Goal: Navigation & Orientation: Find specific page/section

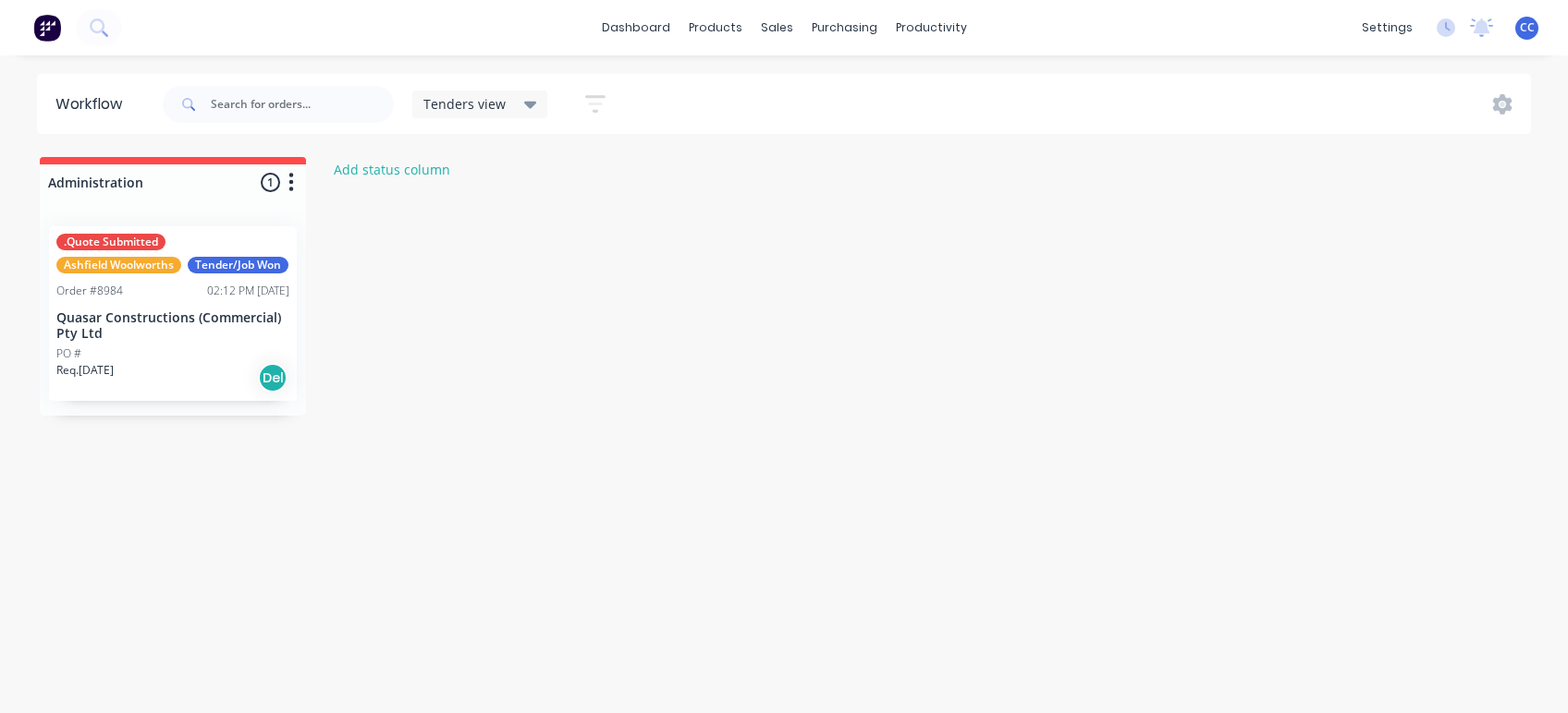
click at [527, 102] on icon at bounding box center [531, 106] width 13 height 8
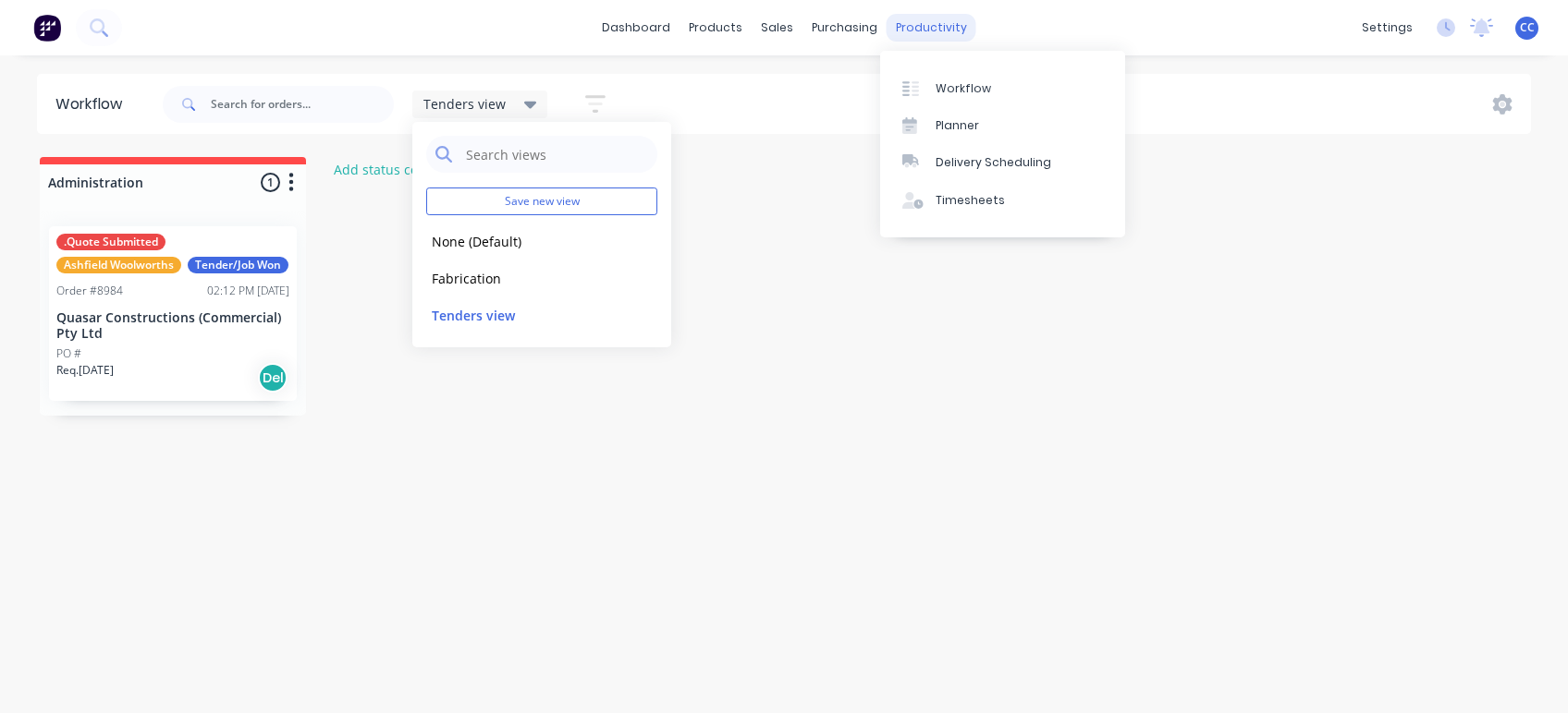
click at [906, 32] on div "productivity" at bounding box center [930, 27] width 89 height 27
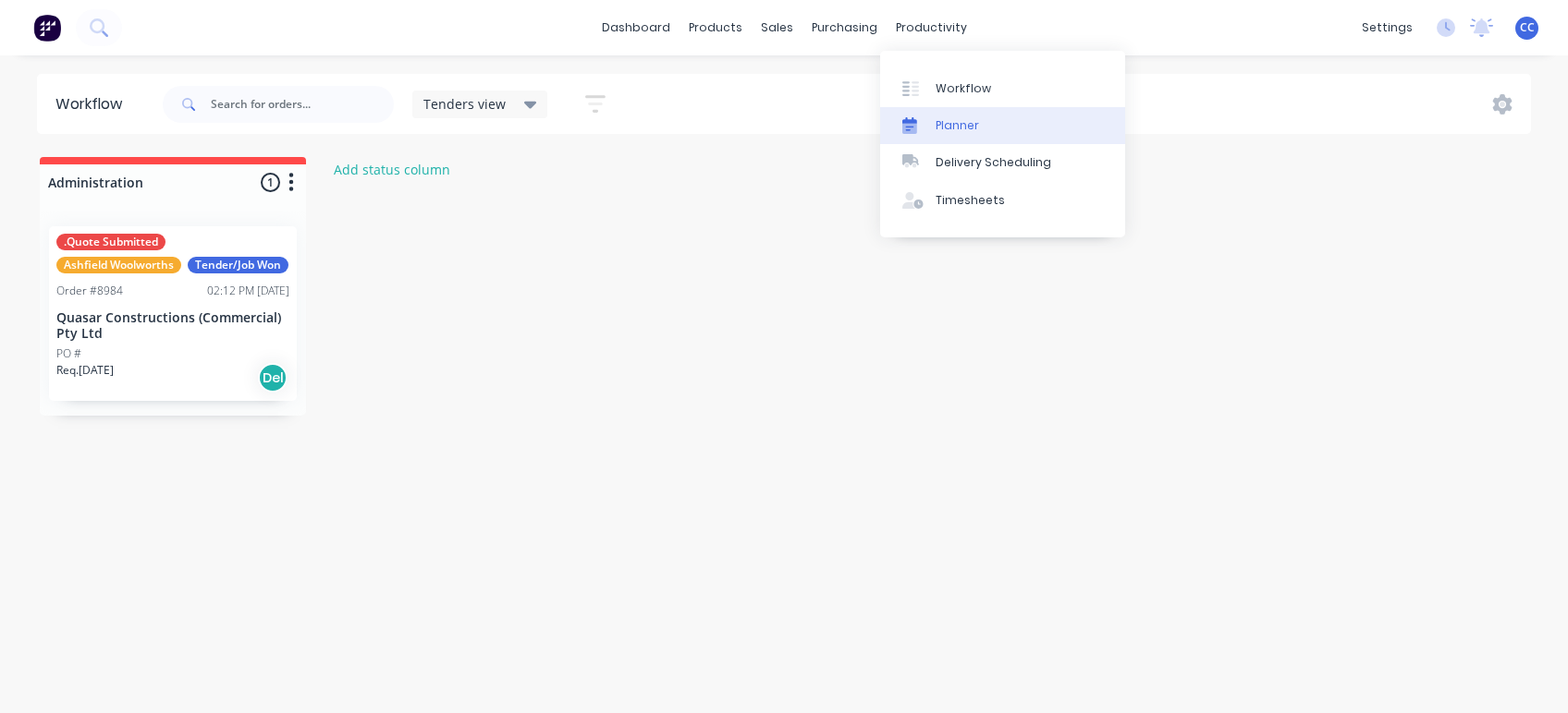
click at [954, 118] on div "Planner" at bounding box center [957, 125] width 43 height 17
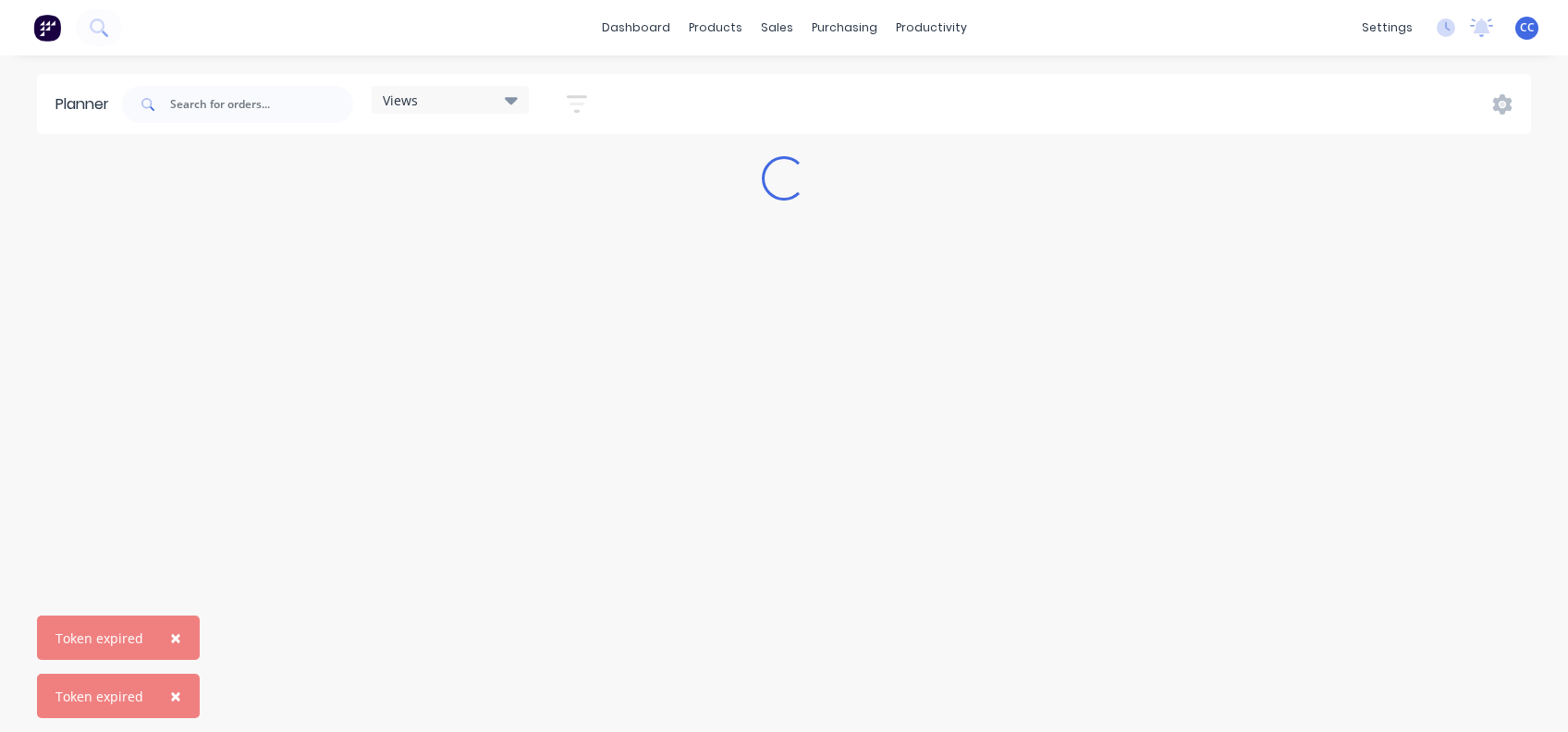
click at [170, 635] on span "×" at bounding box center [175, 638] width 11 height 26
click at [170, 684] on span "×" at bounding box center [175, 696] width 11 height 26
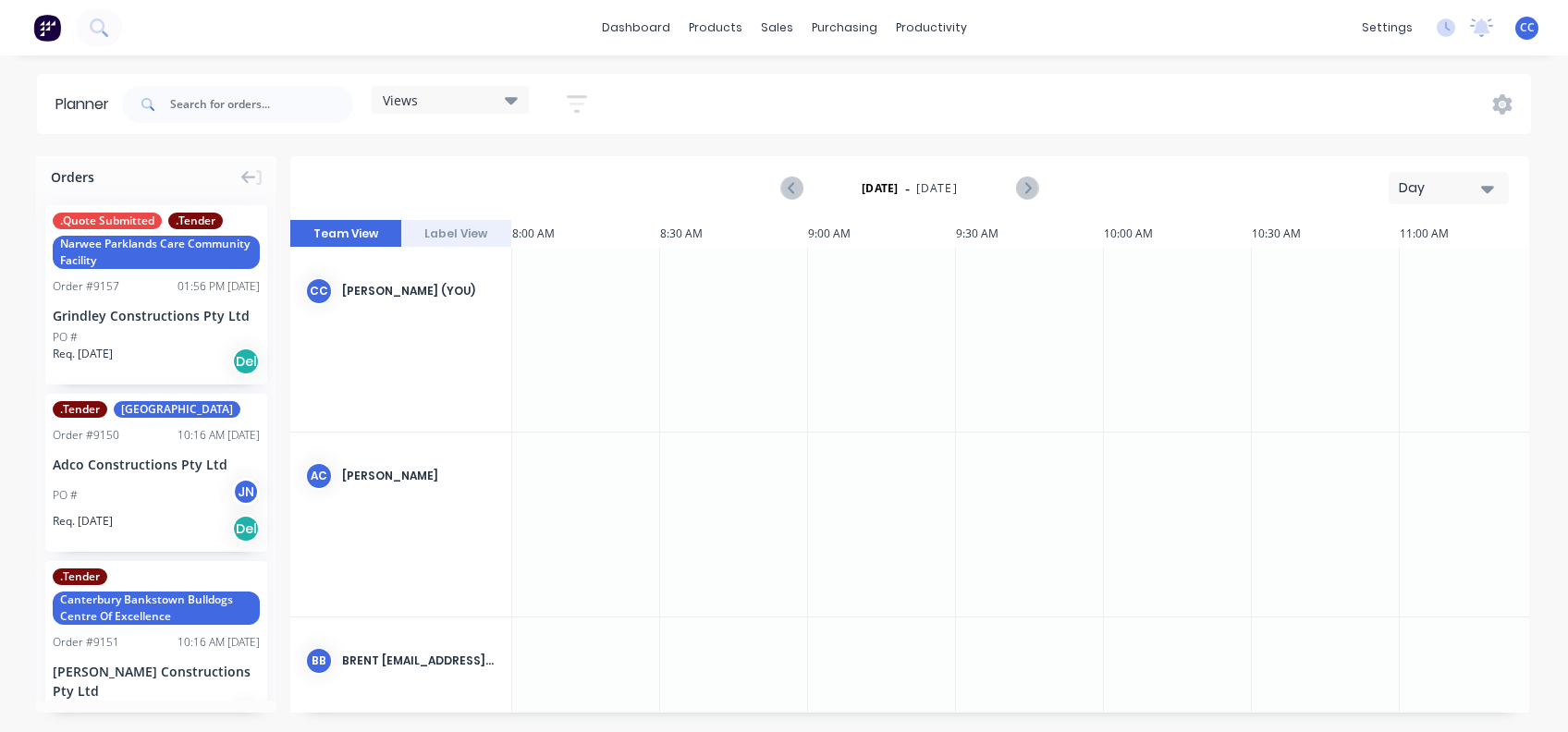
click at [513, 103] on icon at bounding box center [511, 101] width 13 height 8
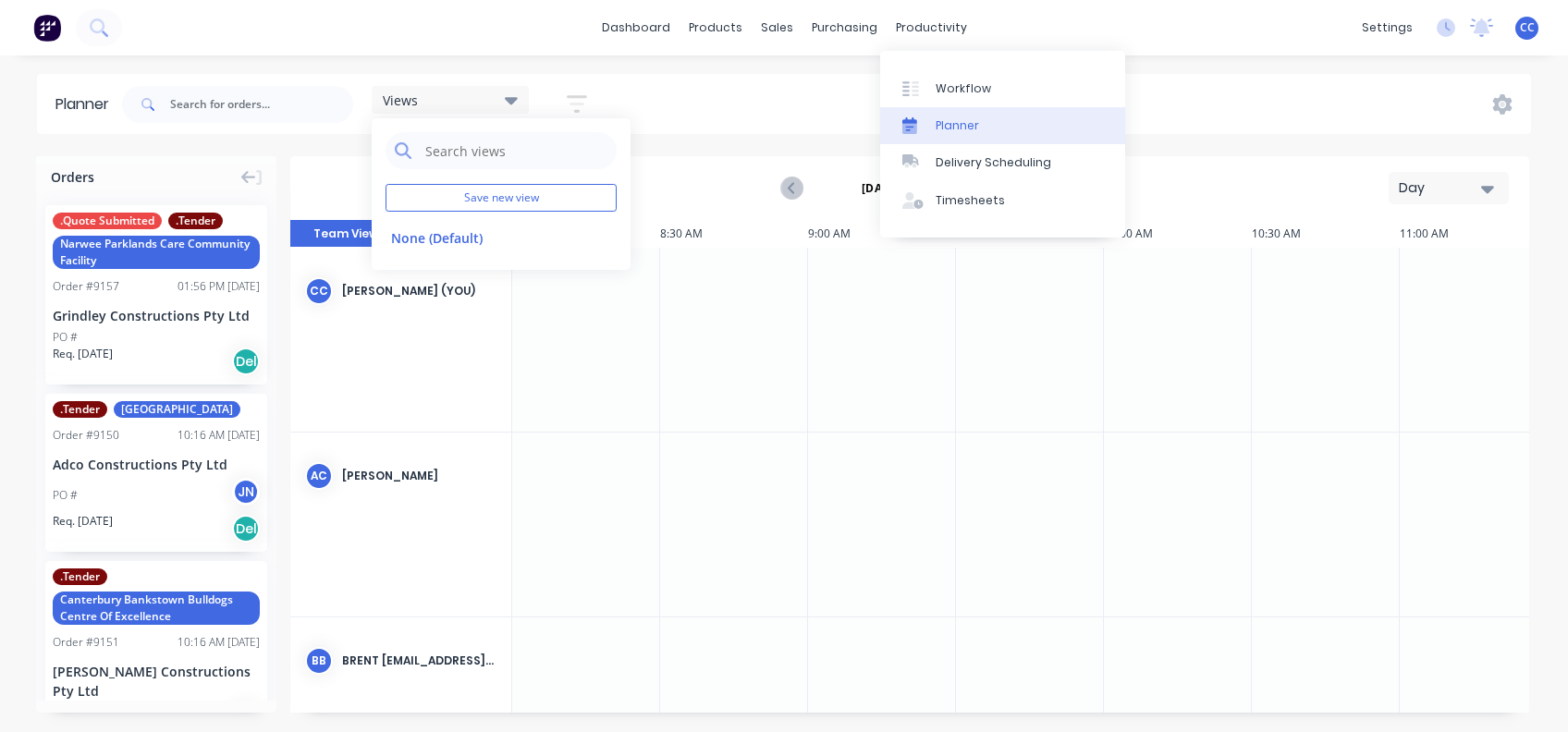
click at [951, 126] on div "Planner" at bounding box center [957, 125] width 43 height 17
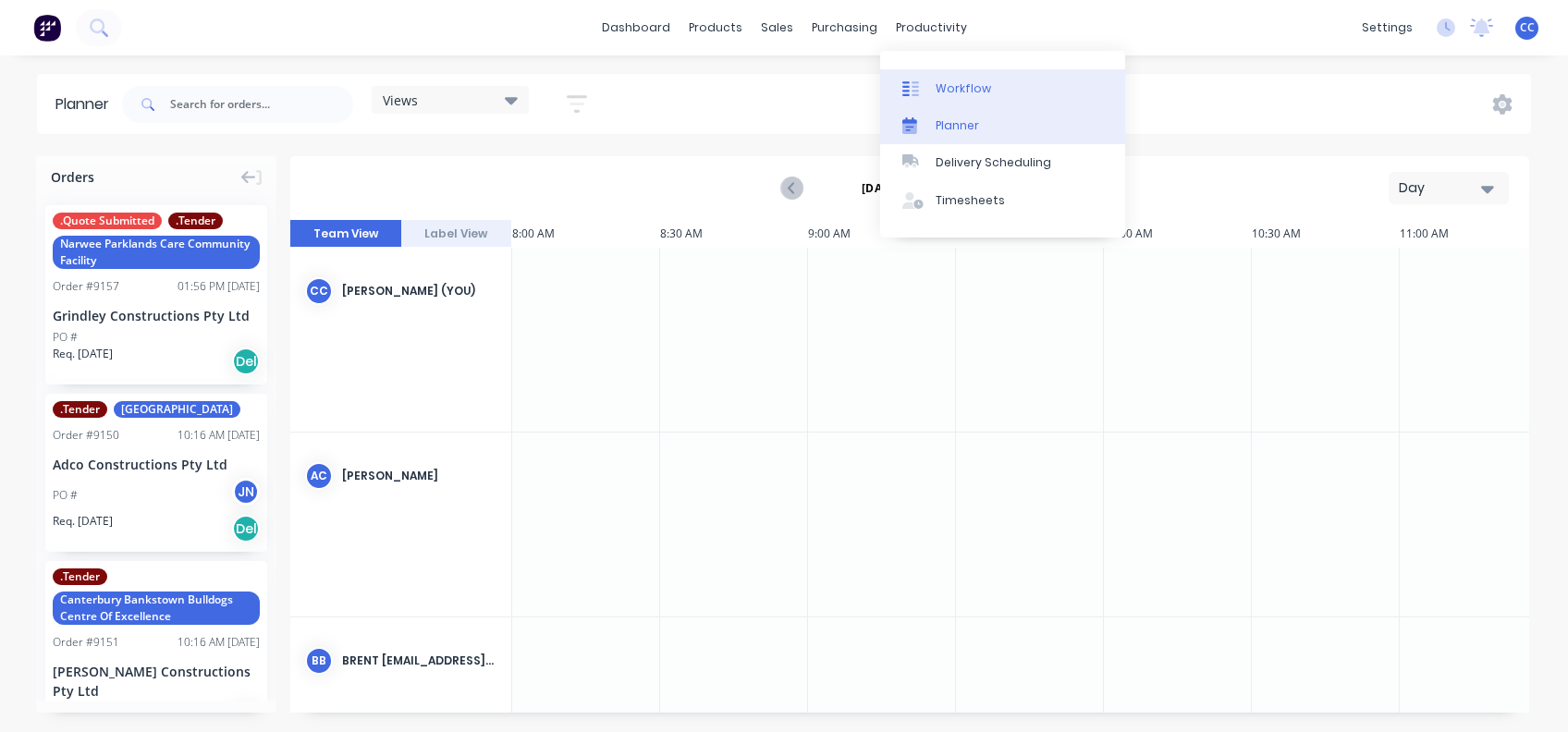
click at [955, 87] on div "Workflow" at bounding box center [963, 88] width 55 height 17
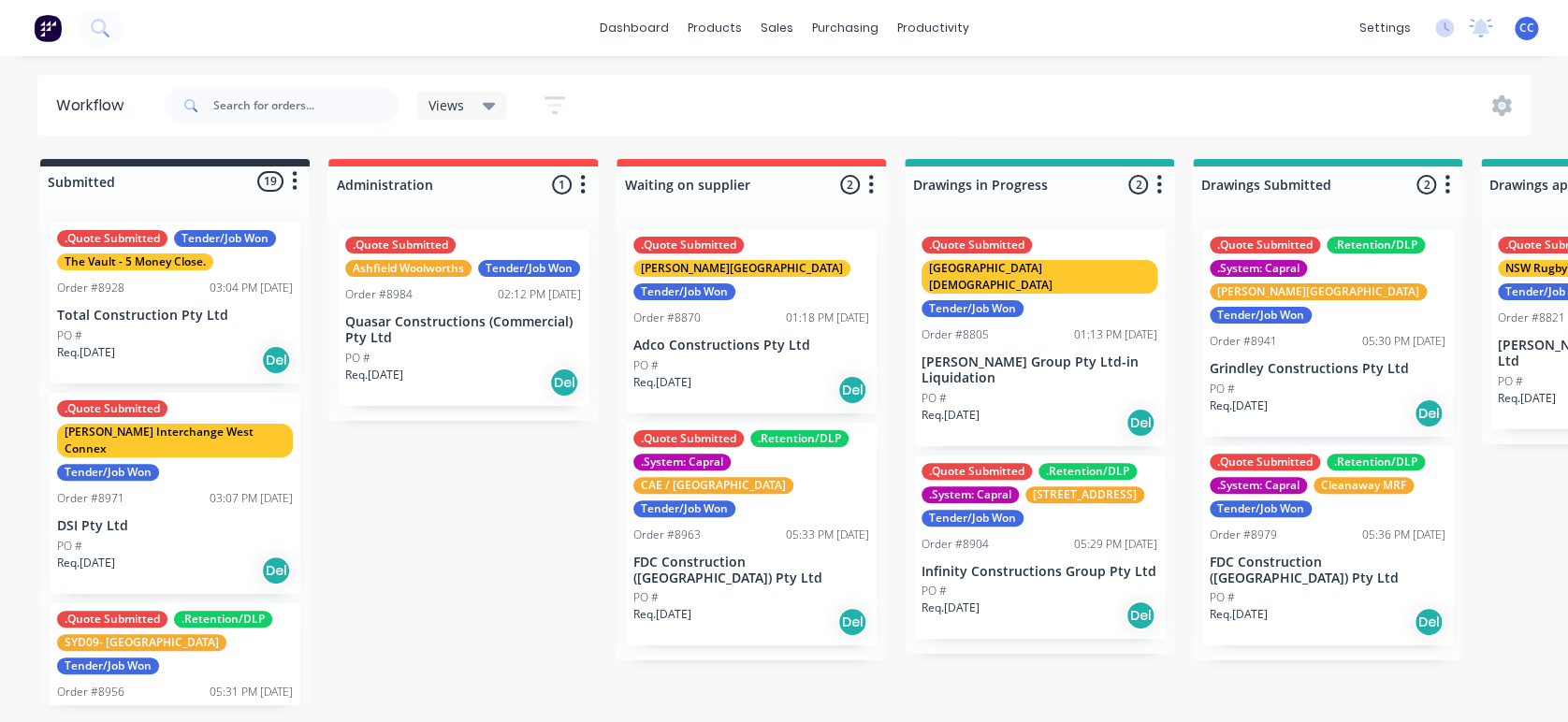
drag, startPoint x: 187, startPoint y: 163, endPoint x: 202, endPoint y: 161, distance: 15.1
click at [202, 161] on div "Submitted 19 Status colour #273444 hex #273444 Save Cancel Summaries Total orde…" at bounding box center [174, 178] width 269 height 38
